Goal: Task Accomplishment & Management: Manage account settings

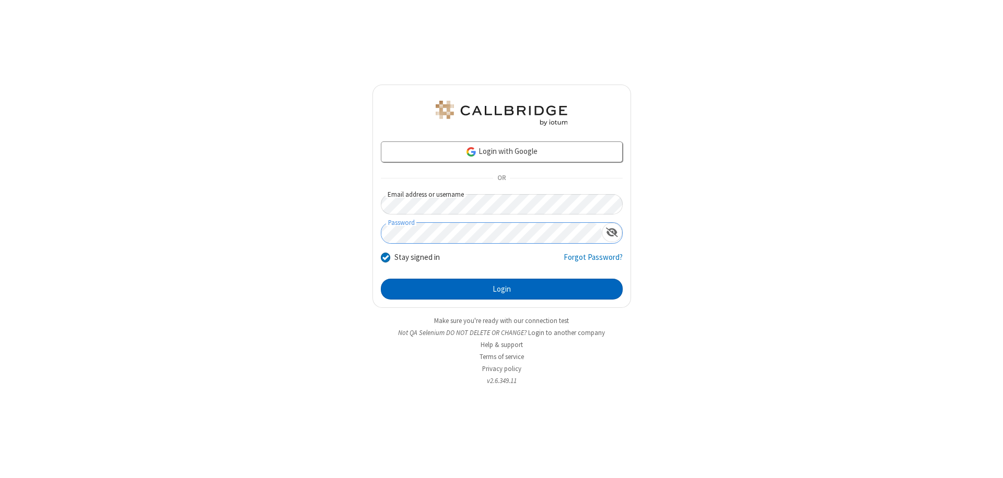
click at [501, 289] on button "Login" at bounding box center [502, 289] width 242 height 21
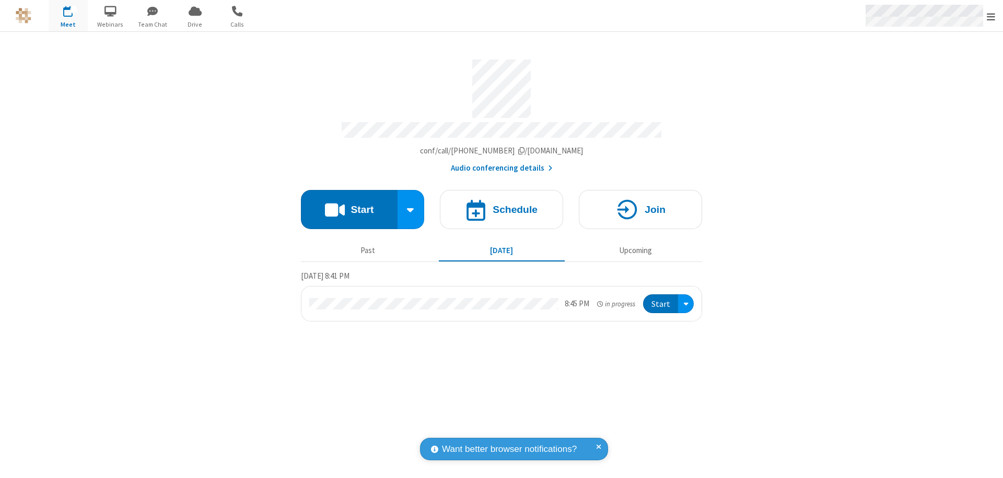
click at [991, 16] on span "Open menu" at bounding box center [991, 16] width 8 height 10
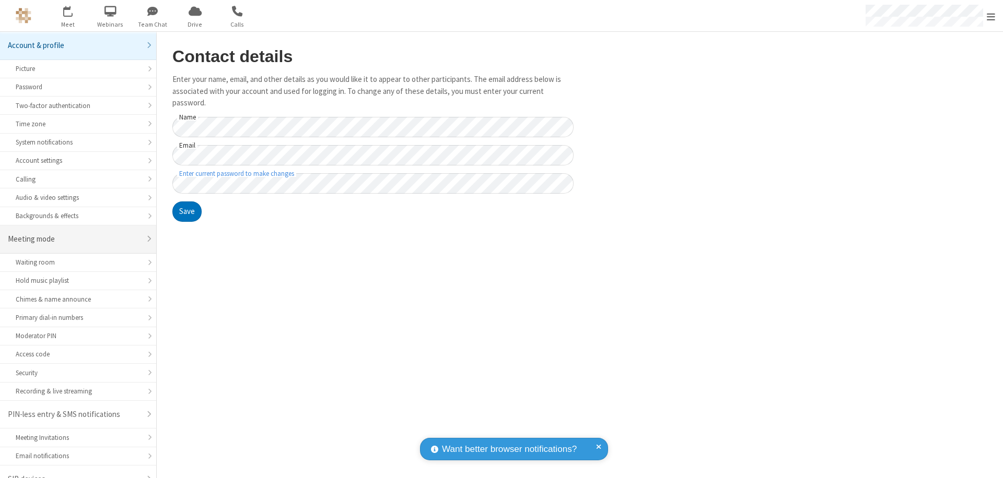
click at [74, 233] on div "Meeting mode" at bounding box center [74, 239] width 133 height 12
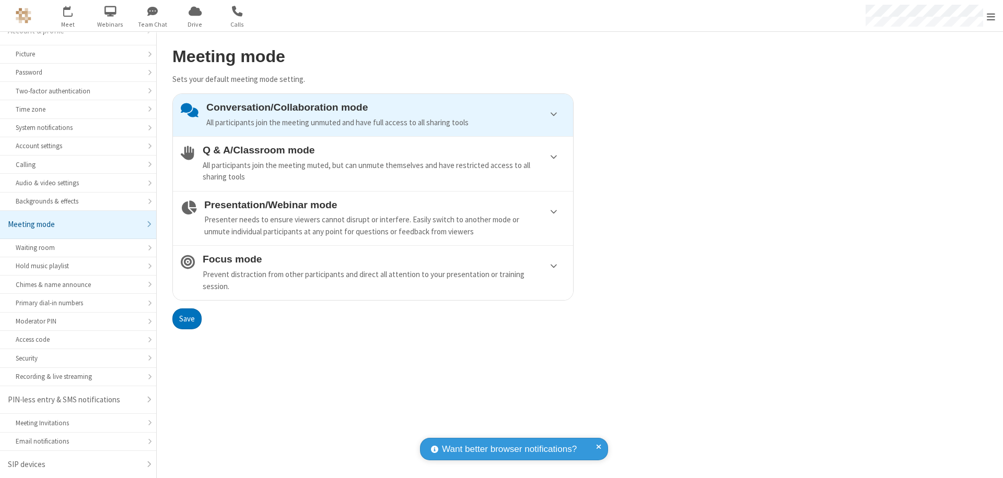
click at [373, 115] on div "Conversation/Collaboration mode All participants join the meeting unmuted and h…" at bounding box center [385, 115] width 359 height 27
click at [186, 319] on button "Save" at bounding box center [186, 319] width 29 height 21
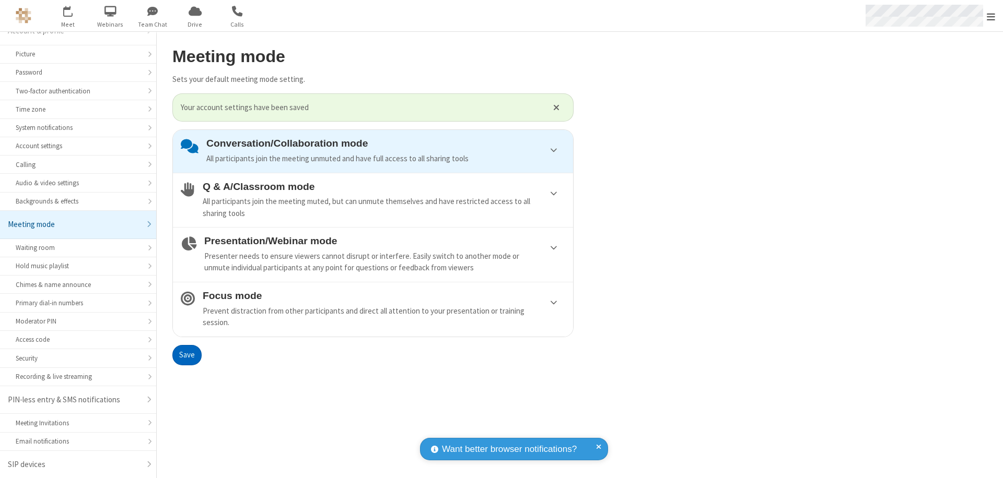
click at [991, 16] on span "Open menu" at bounding box center [991, 16] width 8 height 10
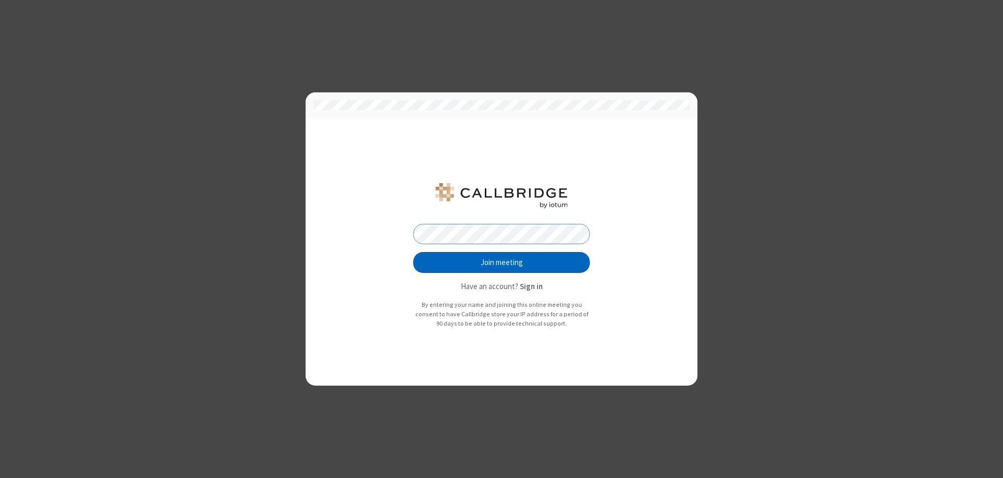
click at [501, 263] on button "Join meeting" at bounding box center [501, 262] width 177 height 21
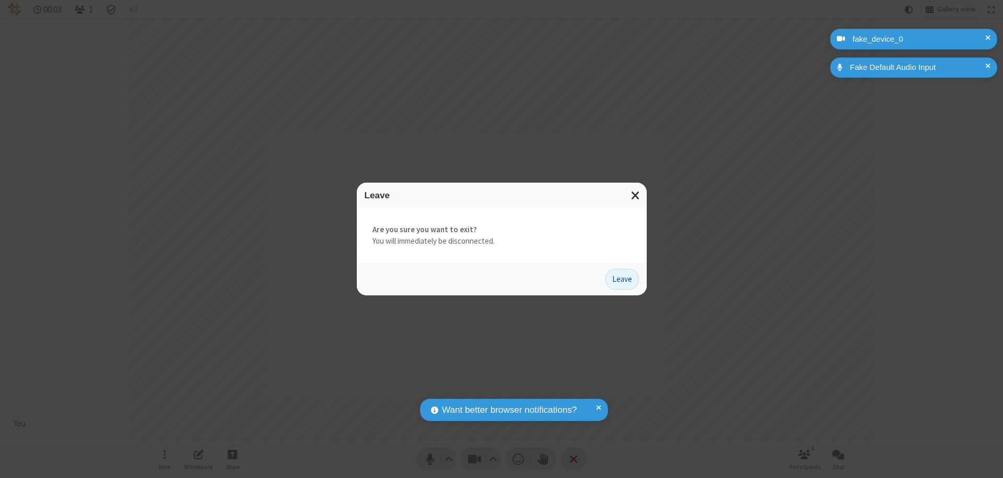
click at [622, 279] on button "Leave" at bounding box center [621, 279] width 33 height 21
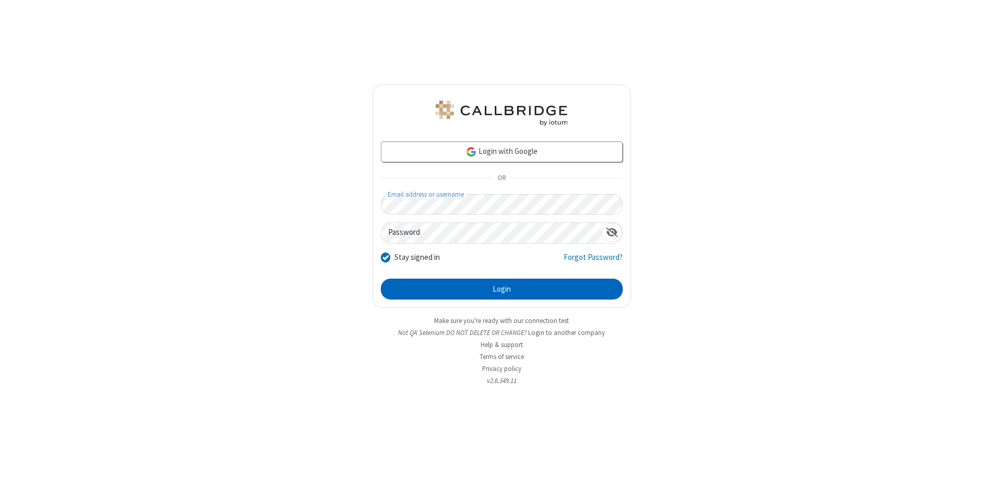
click at [501, 289] on button "Login" at bounding box center [502, 289] width 242 height 21
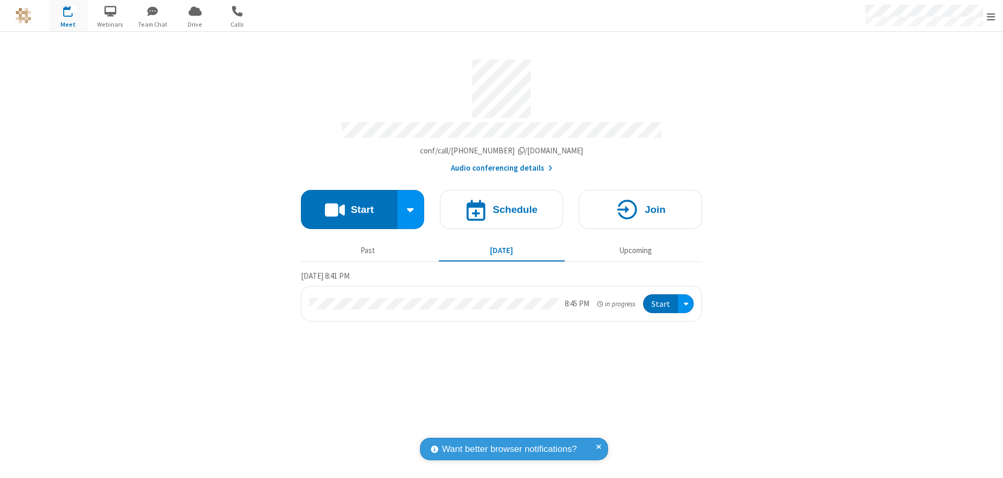
click at [991, 16] on span "Open menu" at bounding box center [991, 16] width 8 height 10
click at [947, 69] on div "Settings" at bounding box center [930, 70] width 146 height 28
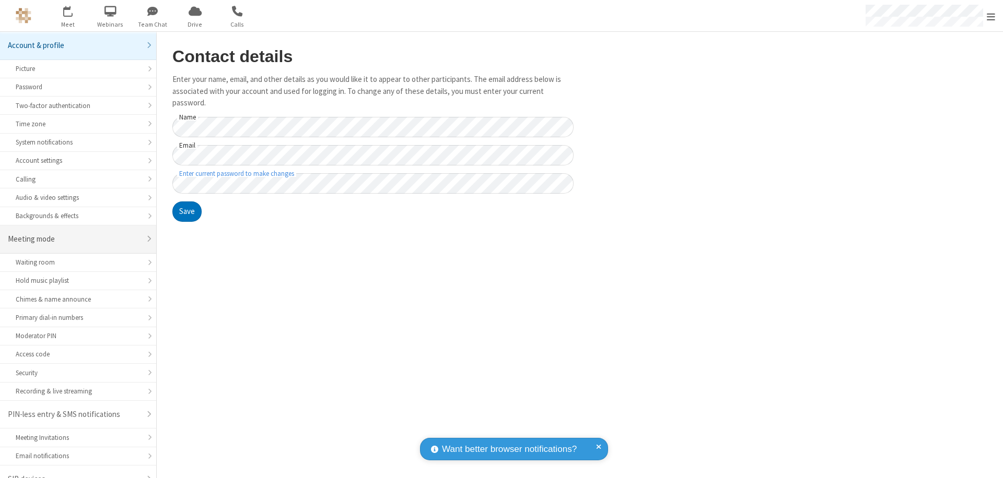
click at [74, 233] on div "Meeting mode" at bounding box center [74, 239] width 133 height 12
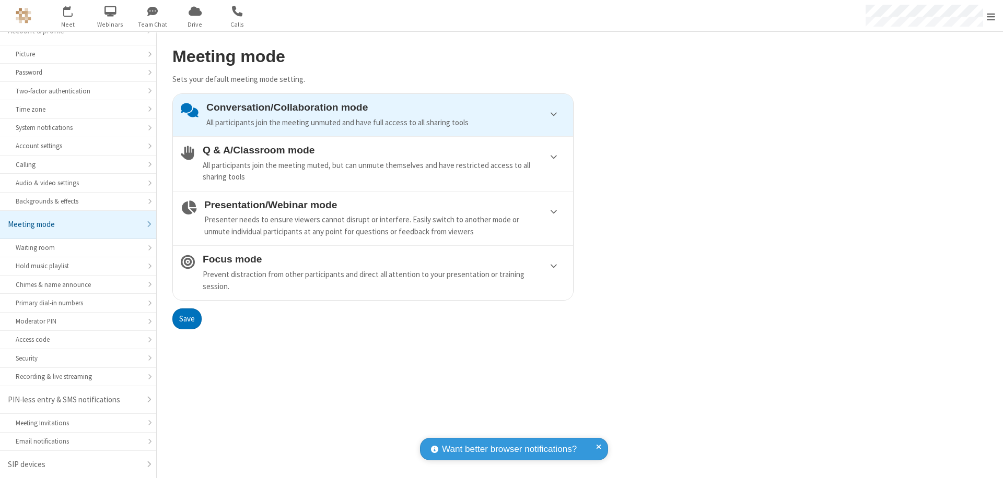
click at [373, 115] on div "Conversation/Collaboration mode All participants join the meeting unmuted and h…" at bounding box center [385, 115] width 359 height 27
click at [186, 319] on button "Save" at bounding box center [186, 319] width 29 height 21
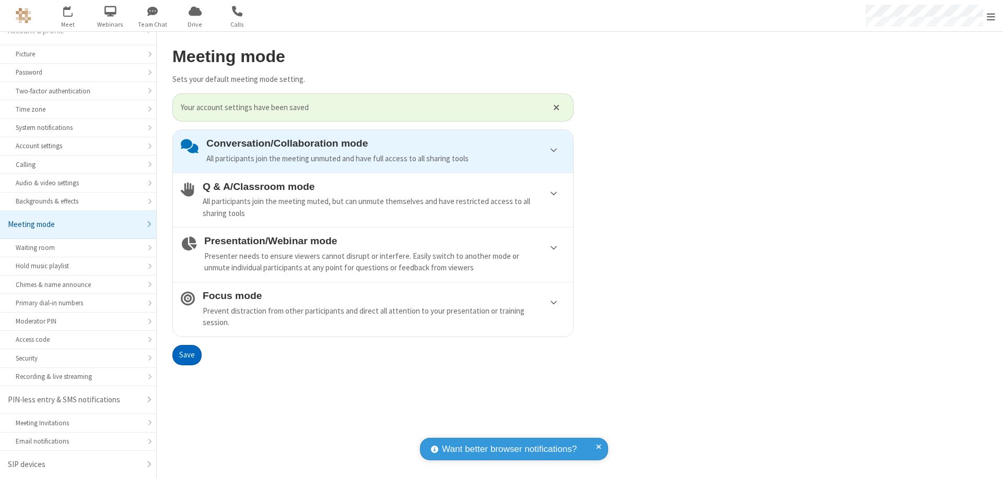
click at [991, 16] on span "Open menu" at bounding box center [991, 16] width 8 height 10
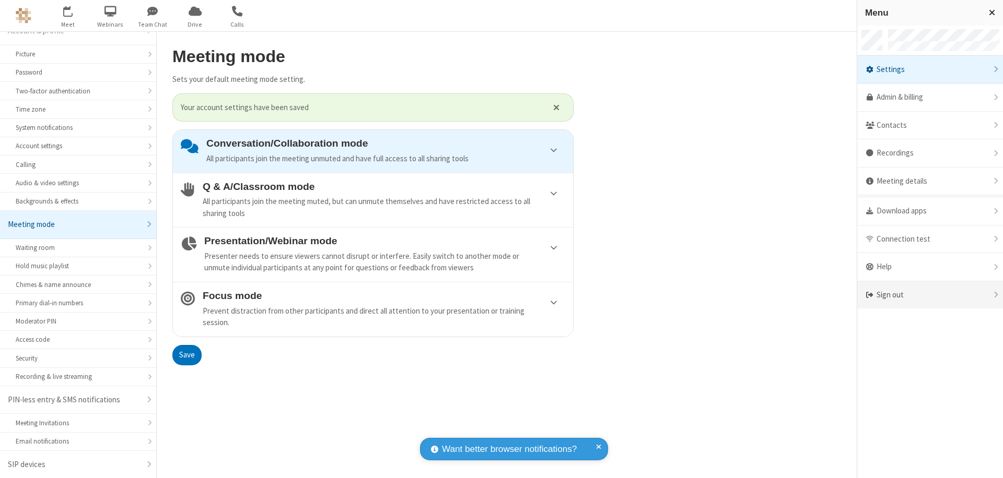
click at [926, 295] on div "Sign out" at bounding box center [930, 296] width 146 height 28
